Goal: Information Seeking & Learning: Learn about a topic

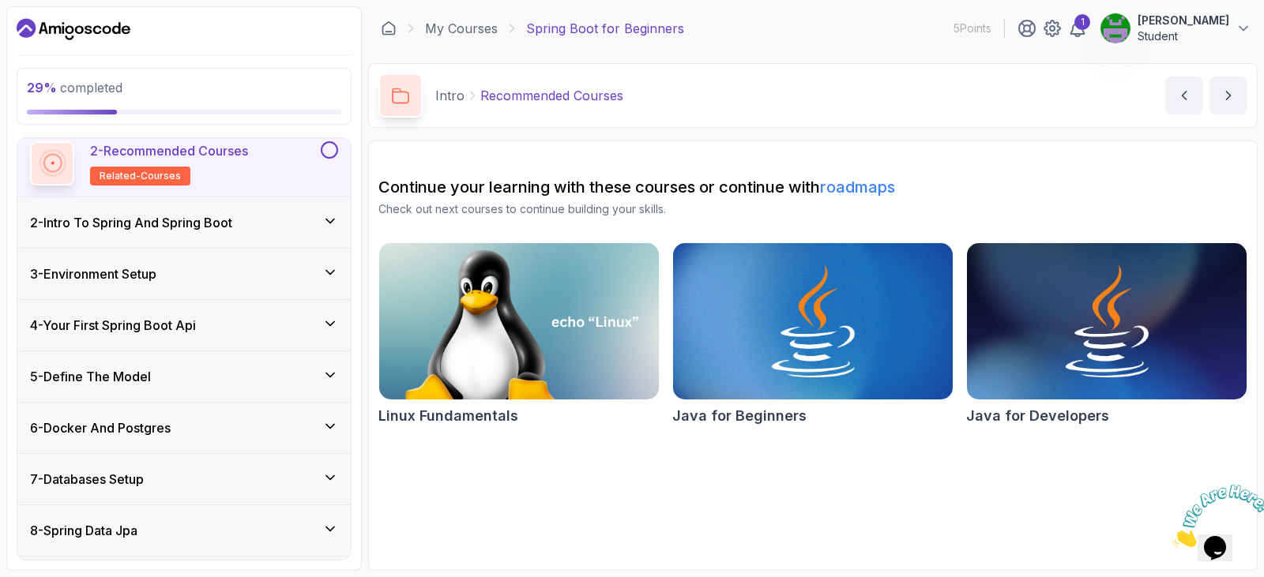
scroll to position [237, 0]
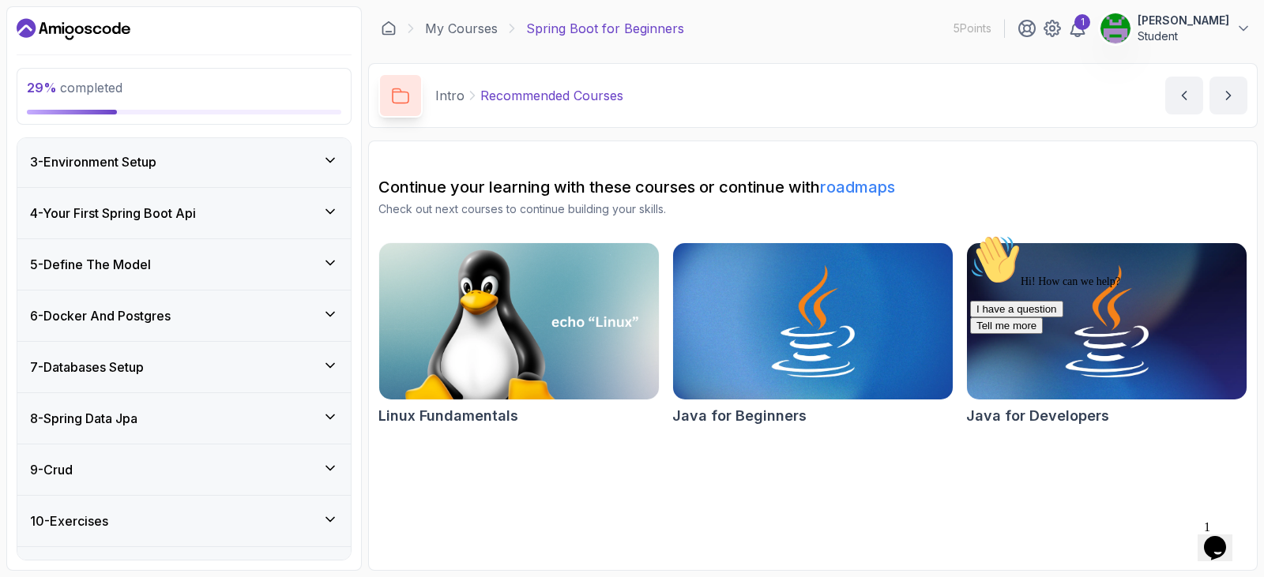
drag, startPoint x: 251, startPoint y: 228, endPoint x: 271, endPoint y: 217, distance: 22.6
click at [251, 228] on div "4 - Your First Spring Boot Api" at bounding box center [183, 213] width 333 height 51
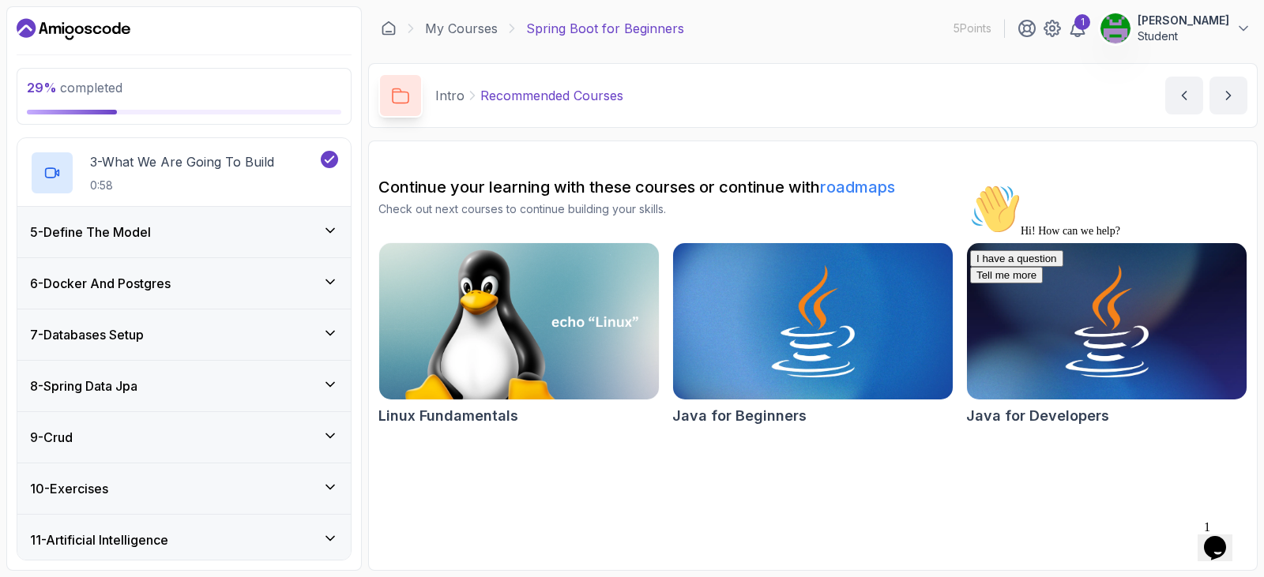
scroll to position [341, 0]
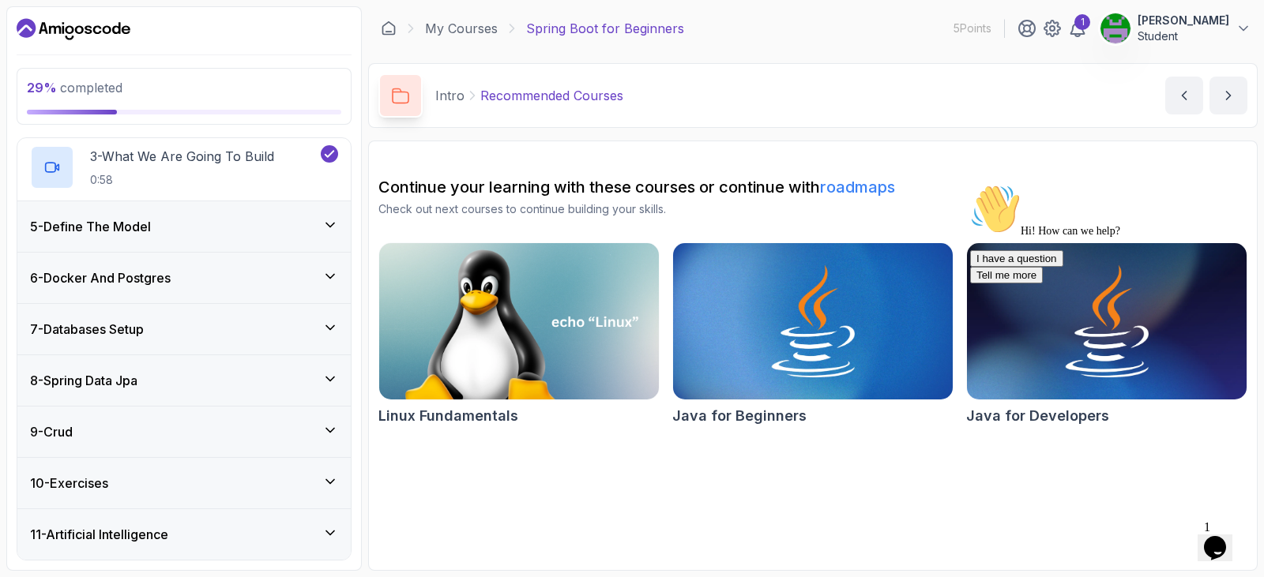
click at [216, 233] on div "5 - Define The Model" at bounding box center [184, 226] width 308 height 19
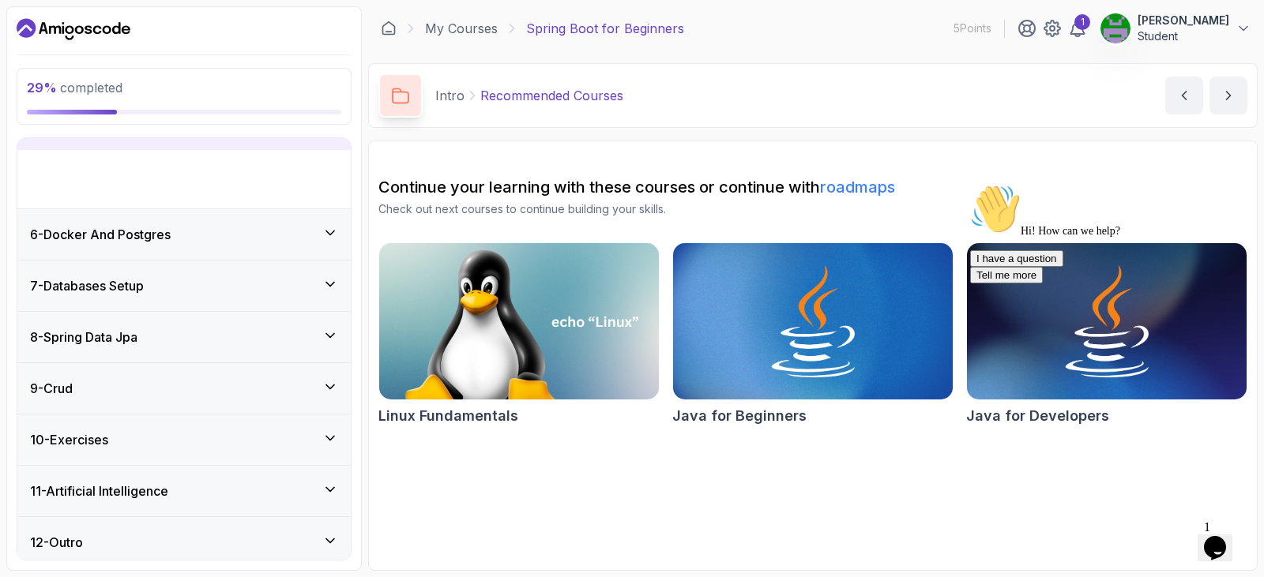
scroll to position [194, 0]
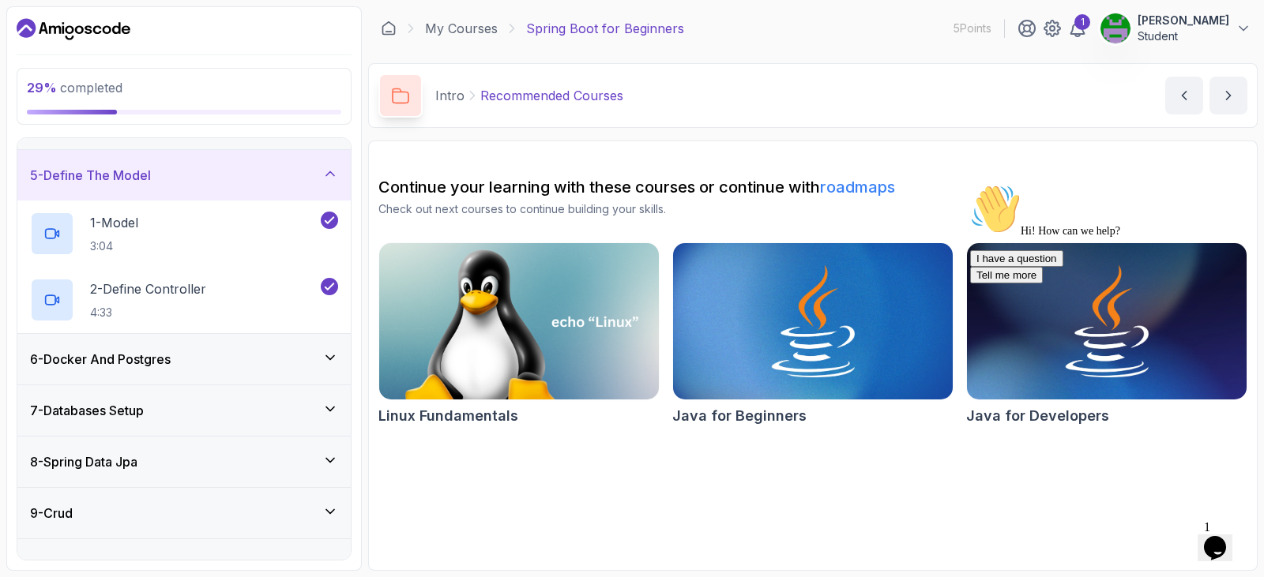
click at [233, 354] on div "6 - Docker And Postgres" at bounding box center [184, 359] width 308 height 19
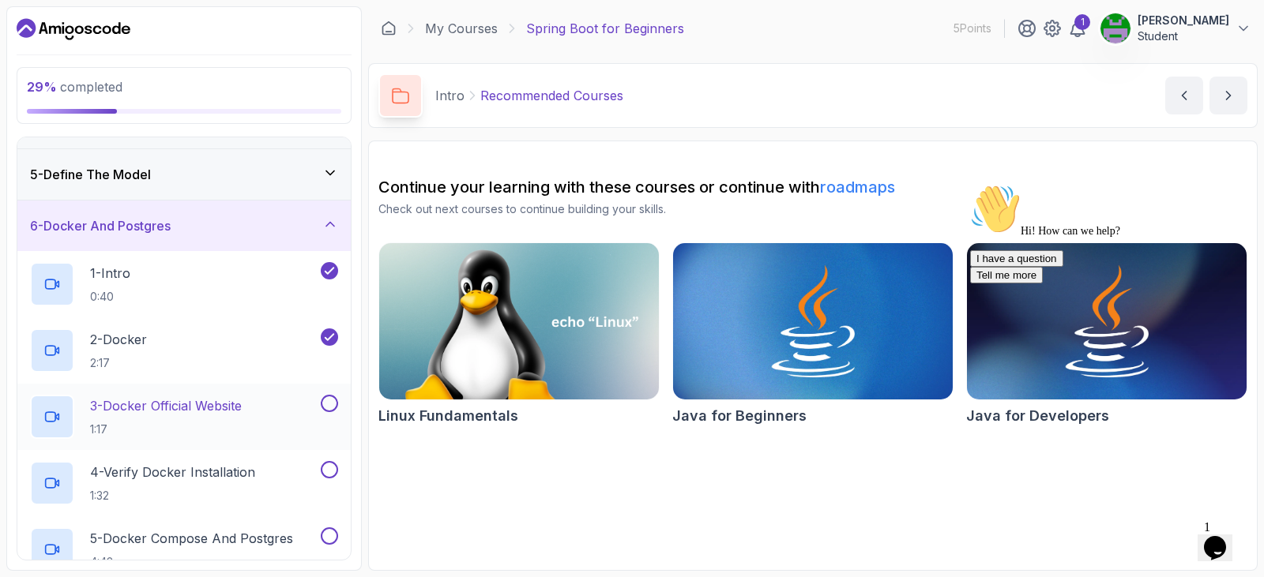
click at [219, 419] on h2 "3 - Docker Official Website 1:17" at bounding box center [166, 417] width 152 height 41
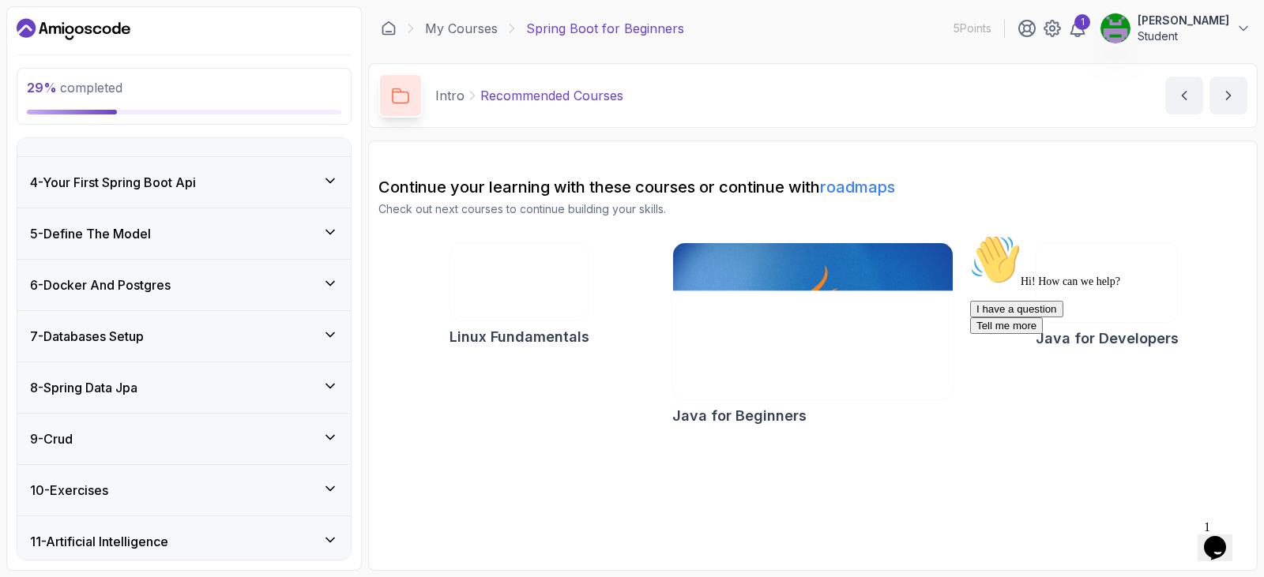
scroll to position [326, 0]
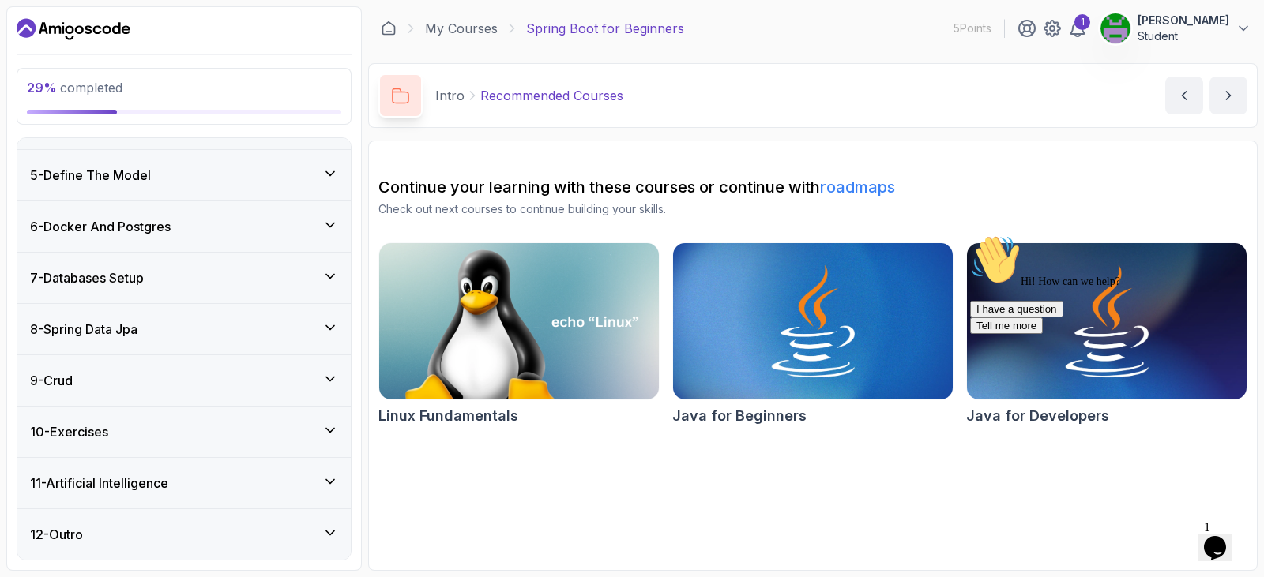
click at [182, 376] on div "9 - Crud" at bounding box center [184, 380] width 308 height 19
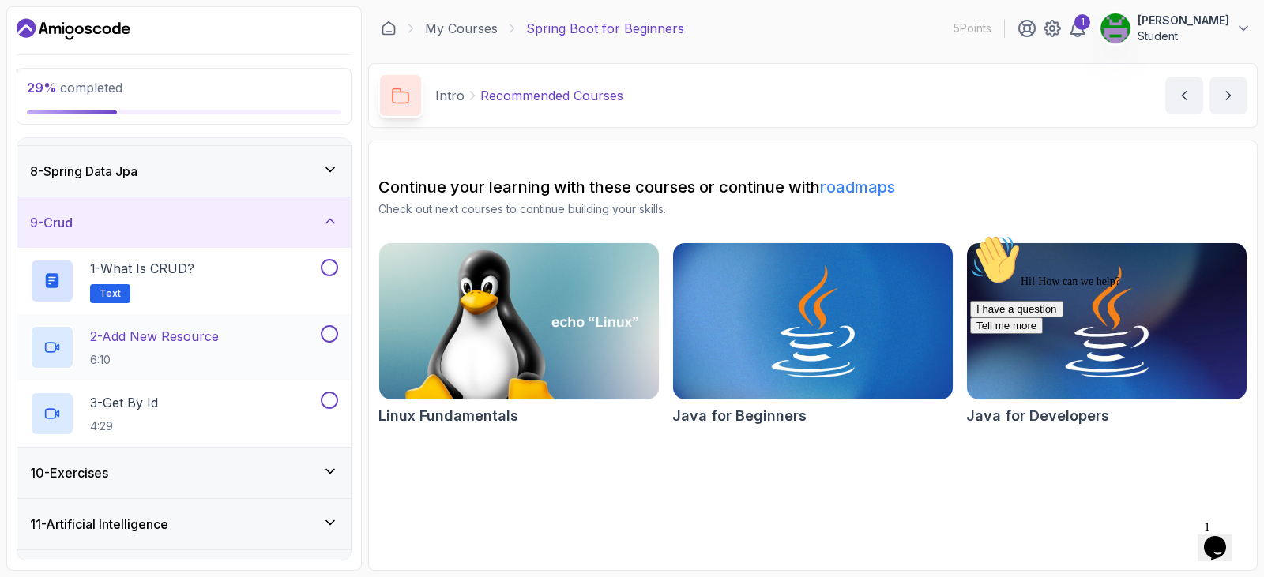
scroll to position [273, 0]
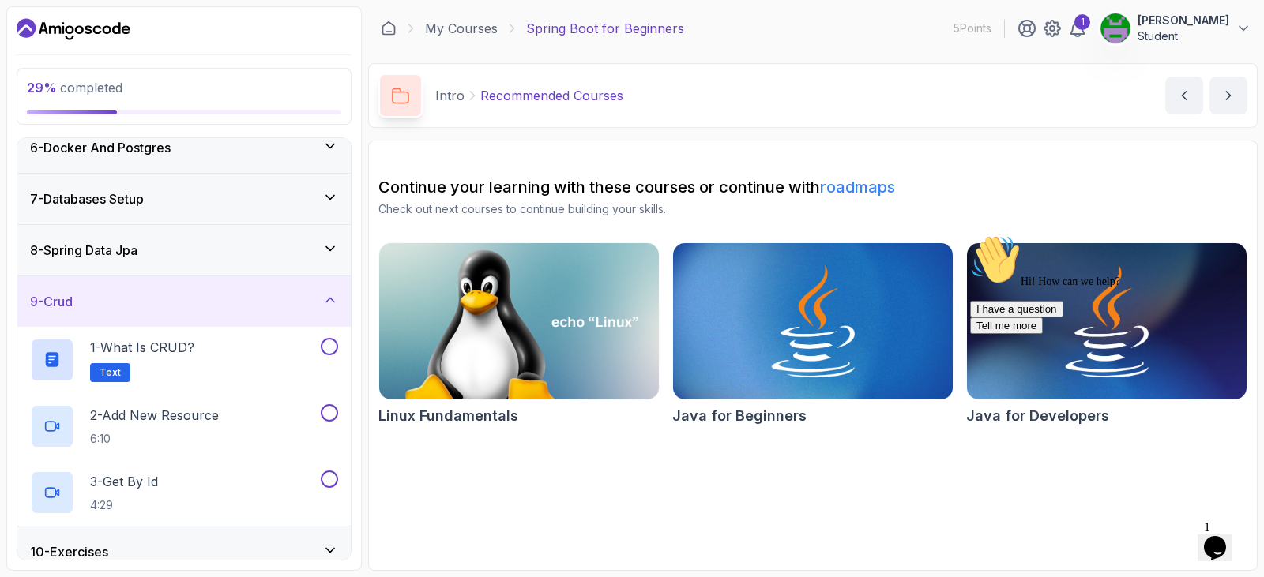
click at [173, 298] on div "9 - Crud" at bounding box center [184, 301] width 308 height 19
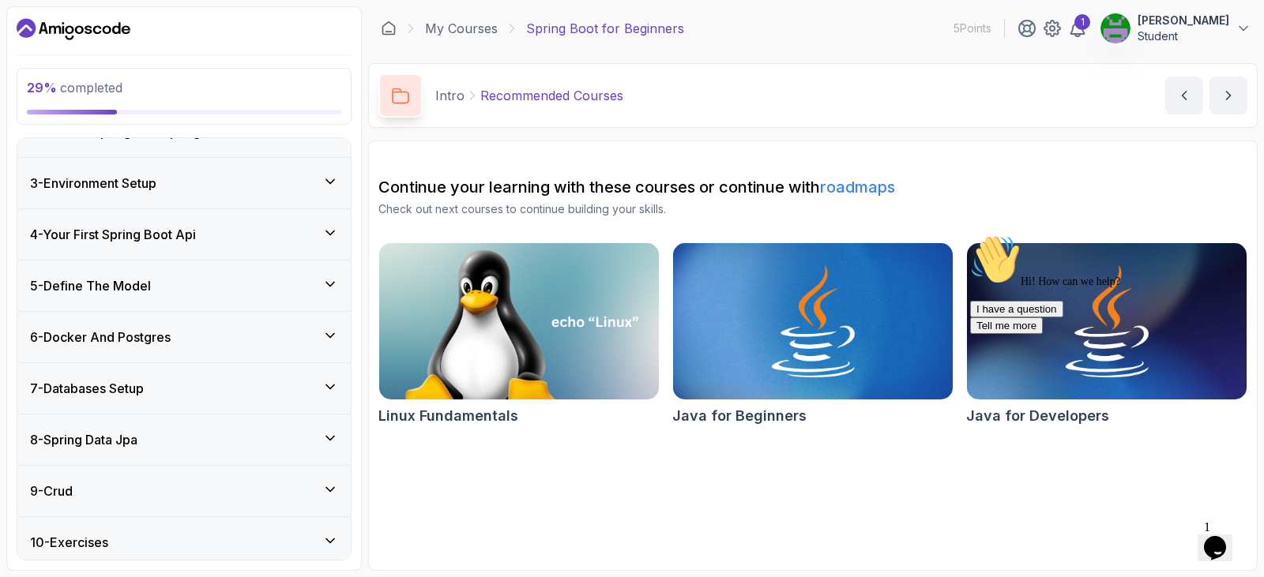
scroll to position [0, 0]
